Goal: Transaction & Acquisition: Book appointment/travel/reservation

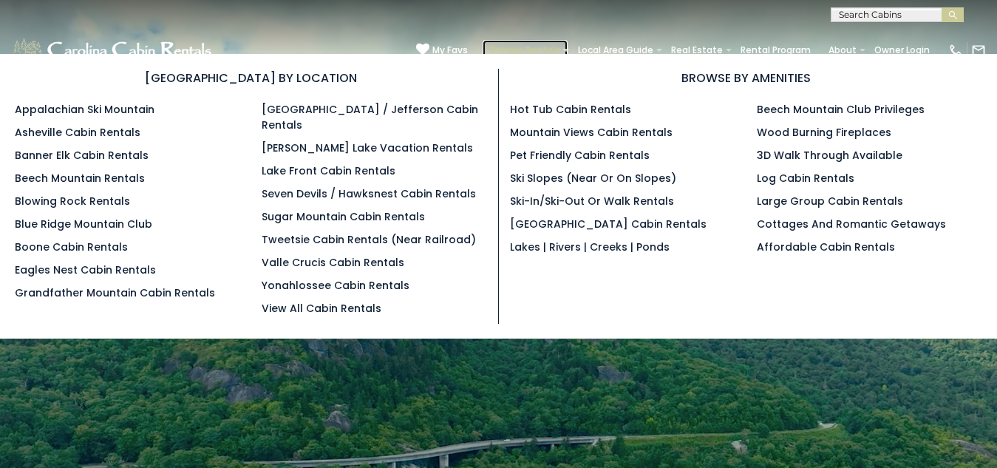
click at [482, 40] on link "Browse Rentals" at bounding box center [524, 50] width 85 height 21
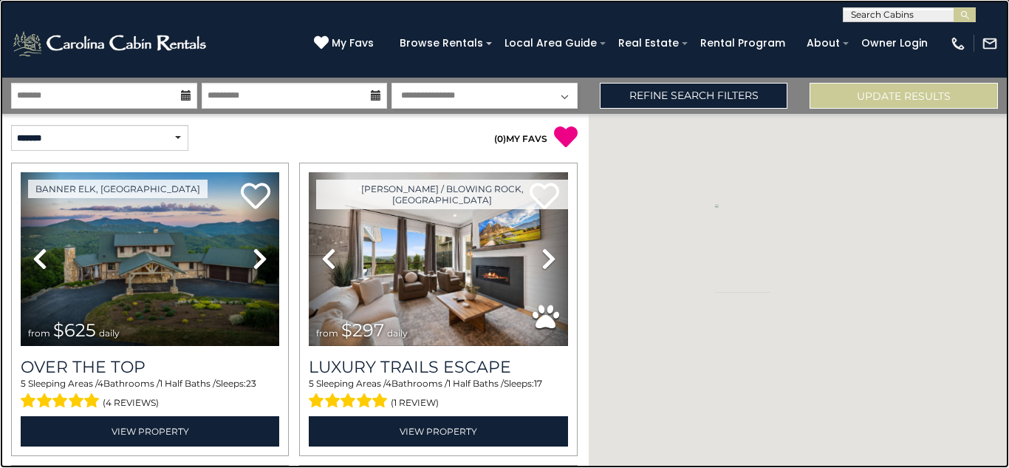
click at [232, 4] on link at bounding box center [504, 234] width 1009 height 468
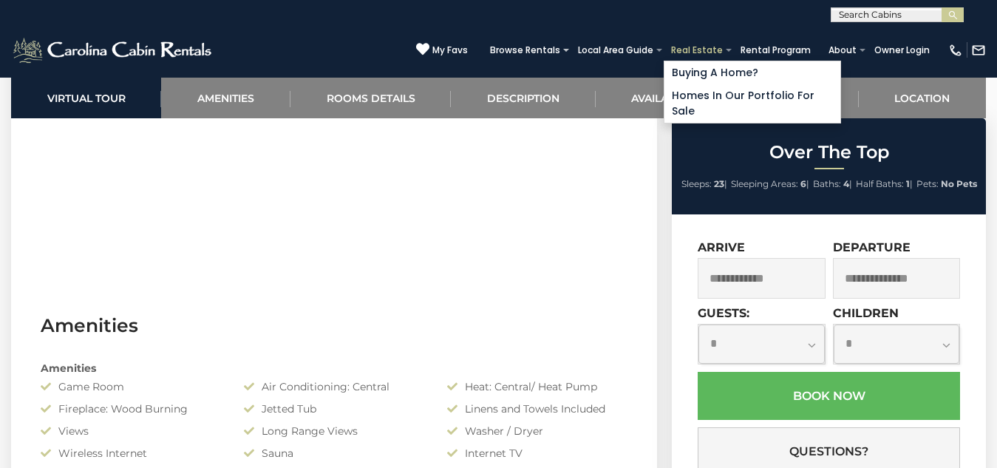
scroll to position [902, 0]
